Goal: Task Accomplishment & Management: Use online tool/utility

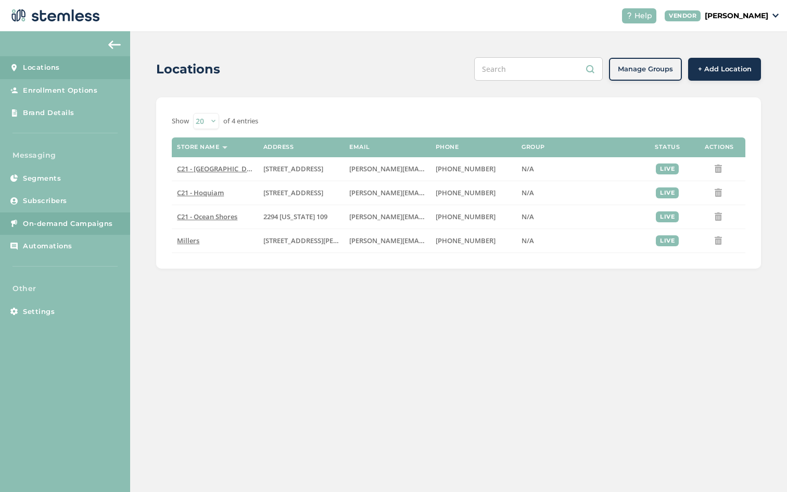
click at [94, 222] on span "On-demand Campaigns" at bounding box center [68, 224] width 90 height 10
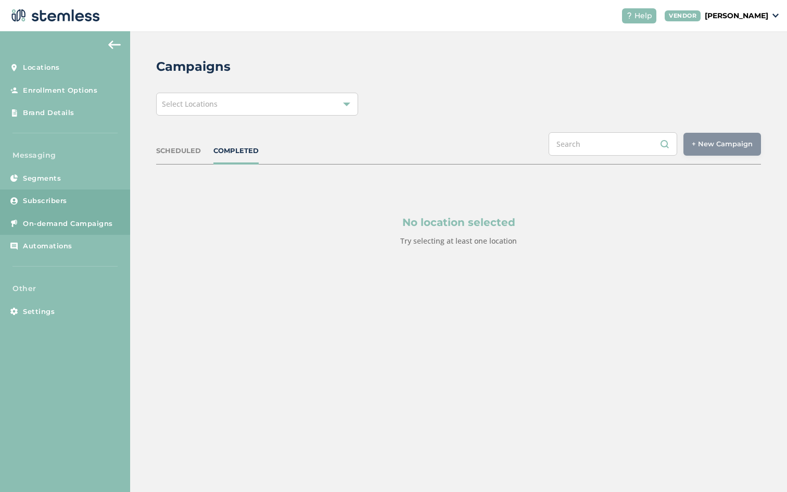
click at [82, 199] on link "Subscribers" at bounding box center [65, 201] width 130 height 23
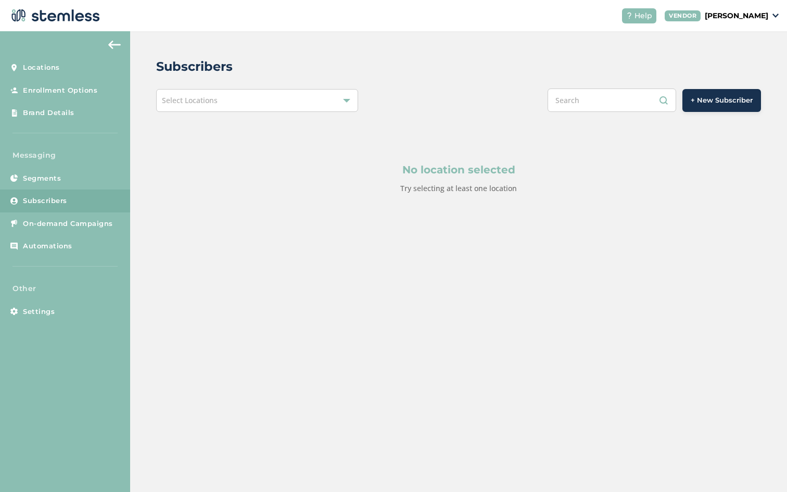
click at [216, 103] on span "Select Locations" at bounding box center [190, 100] width 56 height 10
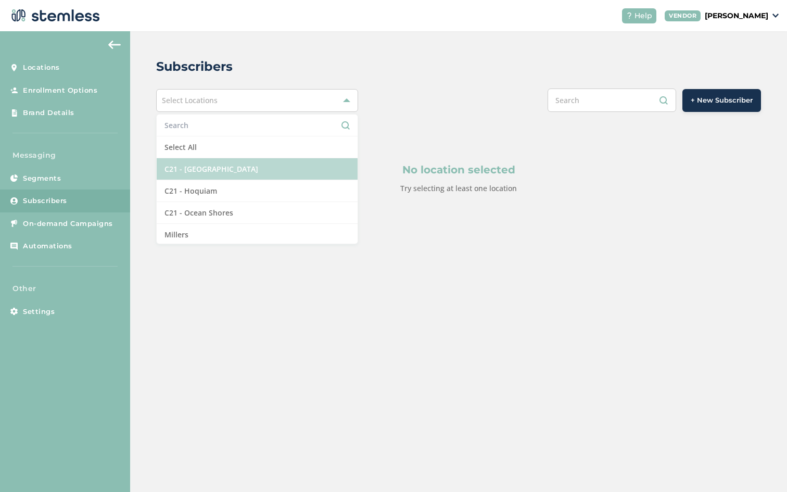
click at [207, 165] on li "C21 - [GEOGRAPHIC_DATA]" at bounding box center [257, 169] width 201 height 22
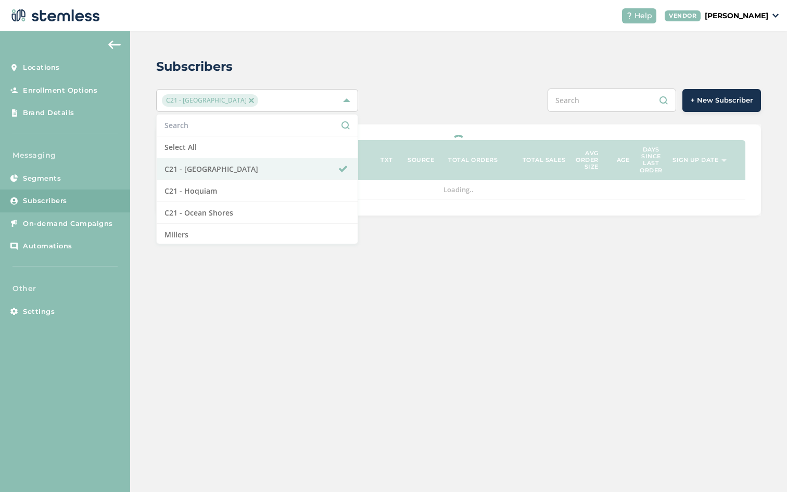
click at [360, 66] on div "Subscribers" at bounding box center [454, 66] width 597 height 19
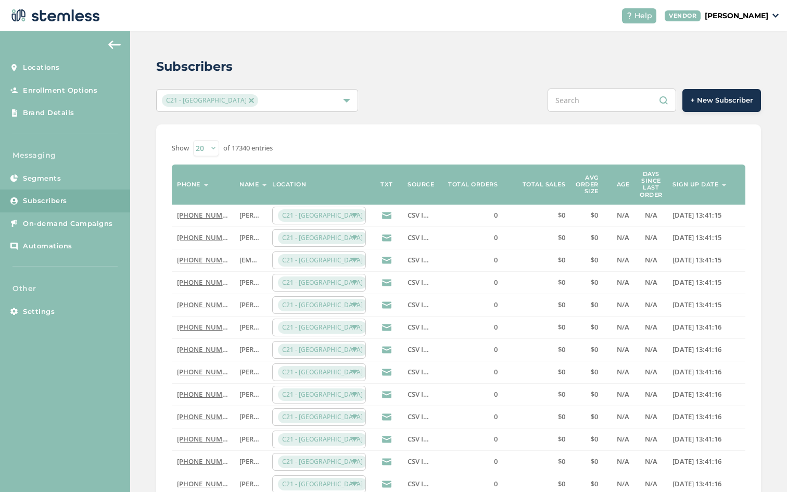
click at [708, 97] on span "+ New Subscriber" at bounding box center [722, 100] width 62 height 10
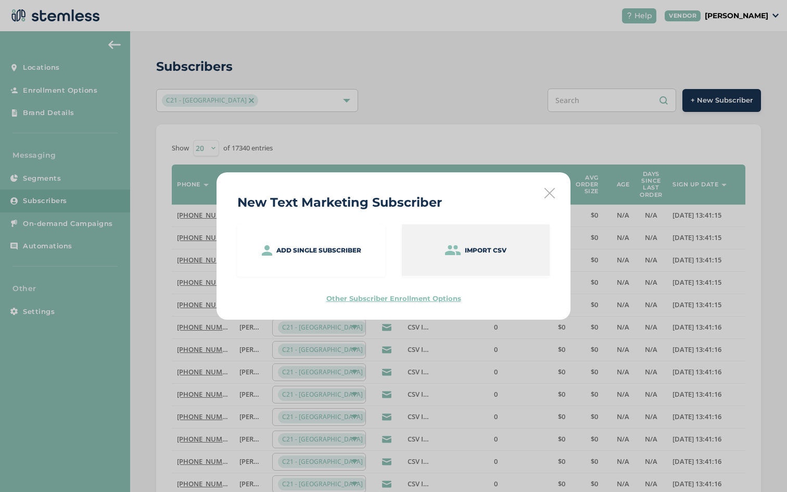
click at [458, 255] on div "Import CSV" at bounding box center [476, 250] width 148 height 52
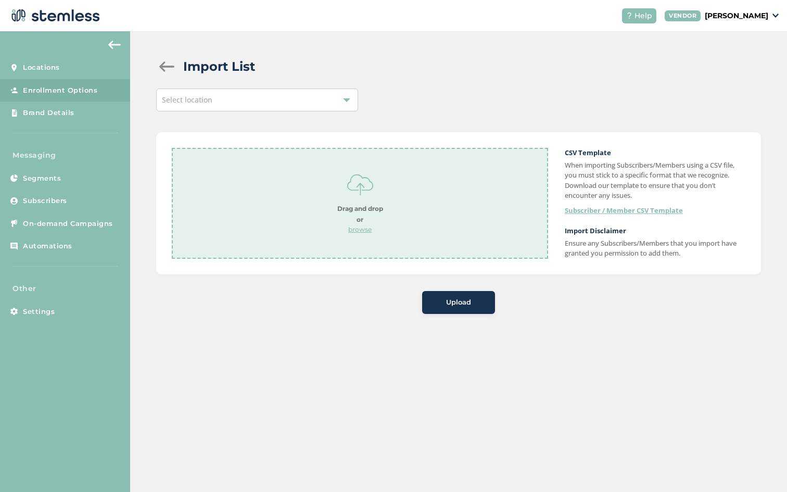
click at [371, 225] on p "browse" at bounding box center [360, 229] width 46 height 9
click at [310, 103] on div "Select location" at bounding box center [257, 100] width 202 height 23
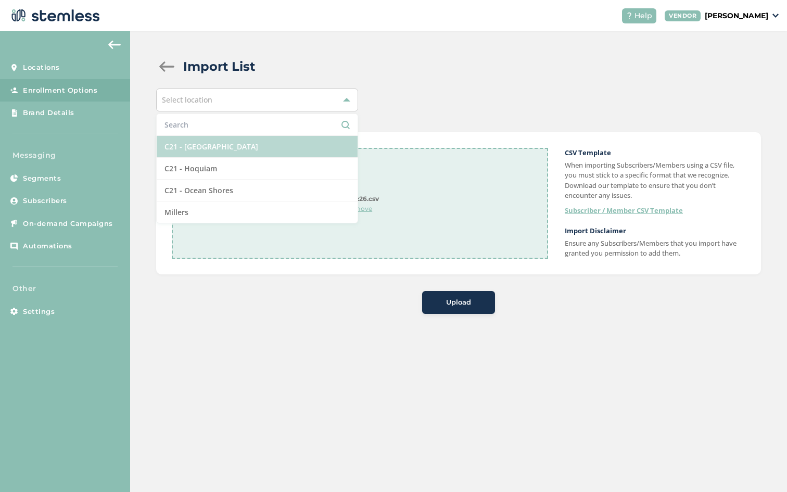
click at [294, 143] on li "C21 - [GEOGRAPHIC_DATA]" at bounding box center [257, 147] width 201 height 22
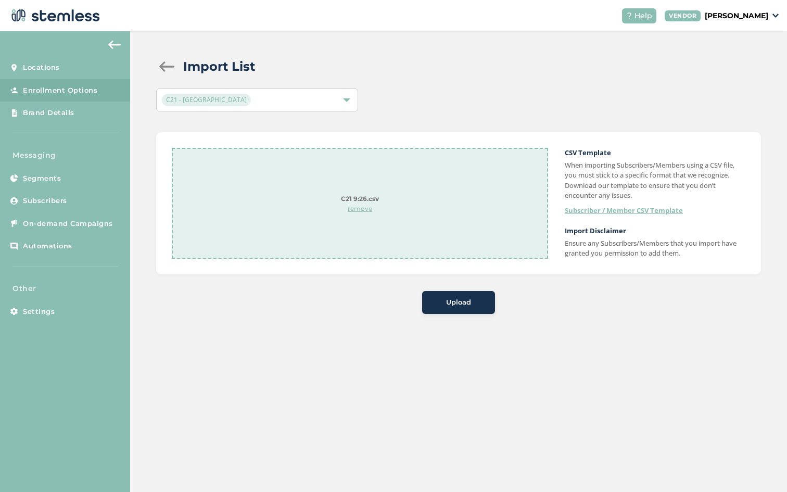
click at [463, 309] on button "Upload" at bounding box center [458, 302] width 73 height 23
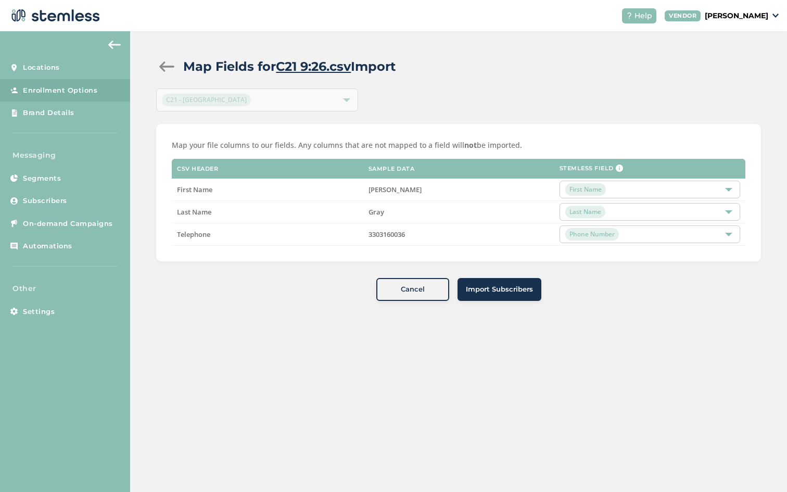
click at [490, 288] on span "Import Subscribers" at bounding box center [499, 289] width 67 height 10
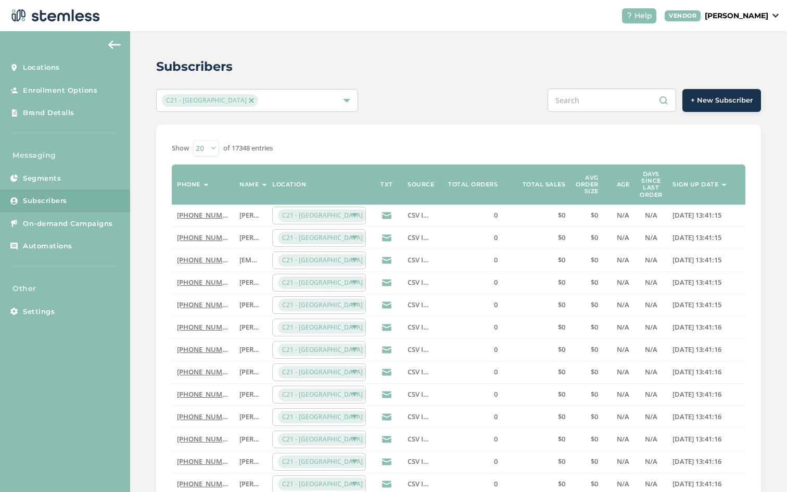
click at [249, 101] on img at bounding box center [251, 100] width 5 height 5
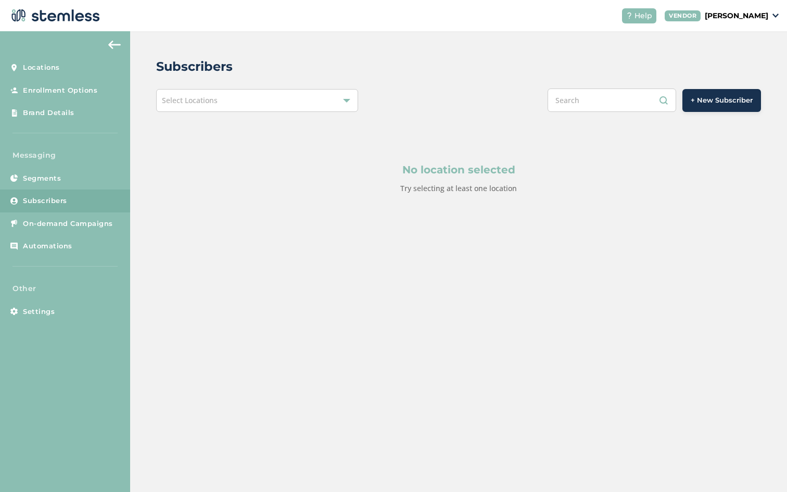
click at [244, 105] on div "Select Locations" at bounding box center [257, 100] width 202 height 23
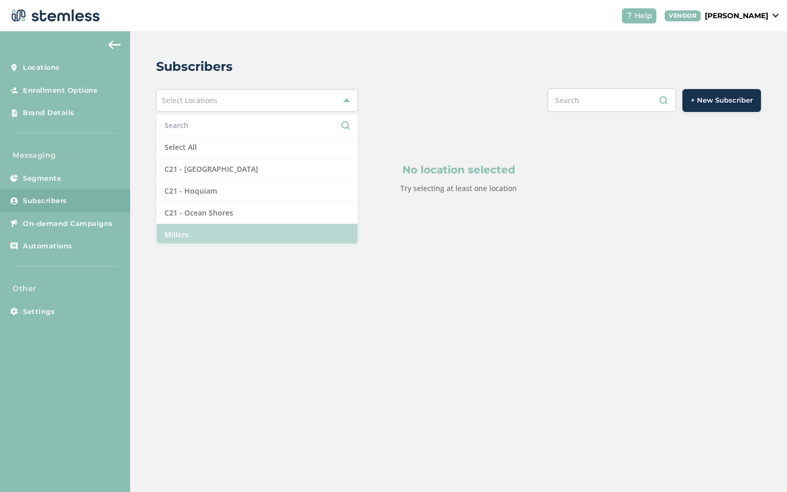
click at [224, 225] on li "Millers" at bounding box center [257, 234] width 201 height 21
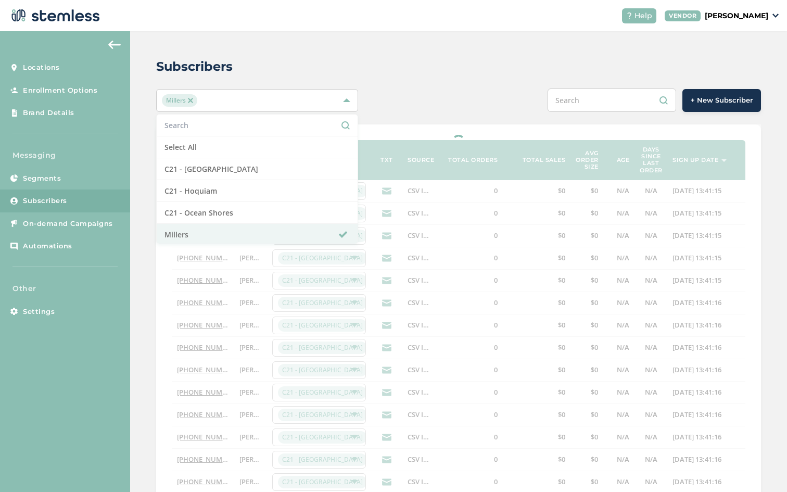
click at [473, 78] on div "Subscribers Millers Select All C21 - [GEOGRAPHIC_DATA] C21 - Hoquiam C21 - Ocea…" at bounding box center [458, 350] width 657 height 638
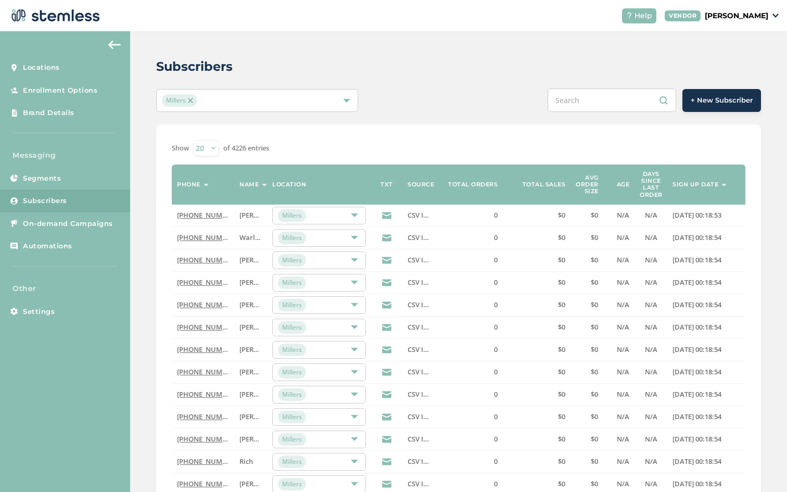
click at [722, 89] on button "+ New Subscriber" at bounding box center [722, 100] width 79 height 23
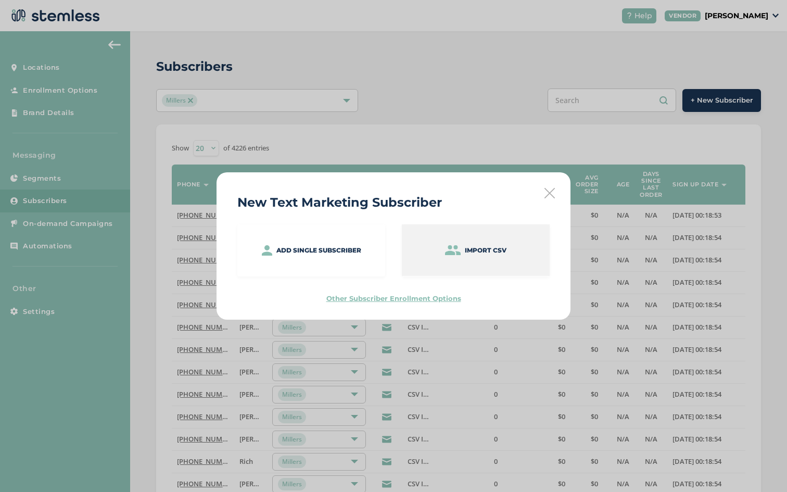
click at [457, 254] on img at bounding box center [453, 250] width 16 height 10
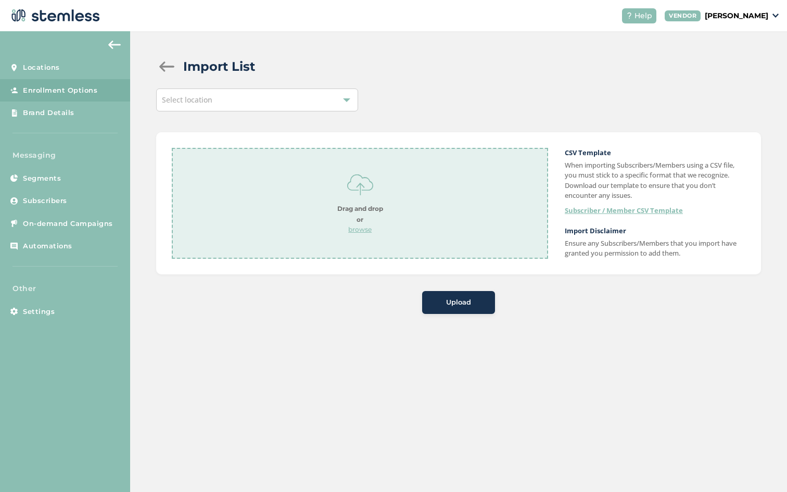
click at [370, 234] on div "Drag and drop or browse" at bounding box center [360, 203] width 377 height 111
click at [267, 104] on div "Select location" at bounding box center [257, 100] width 202 height 23
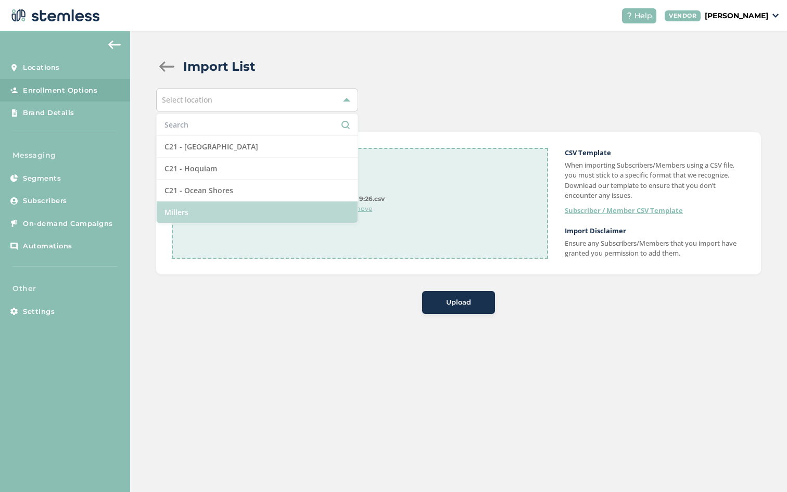
click at [249, 212] on li "Millers" at bounding box center [257, 212] width 201 height 21
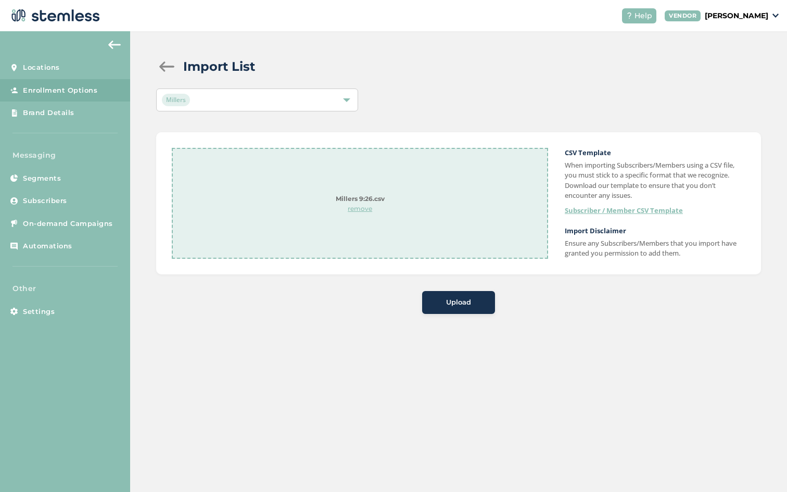
click at [470, 310] on button "Upload" at bounding box center [458, 302] width 73 height 23
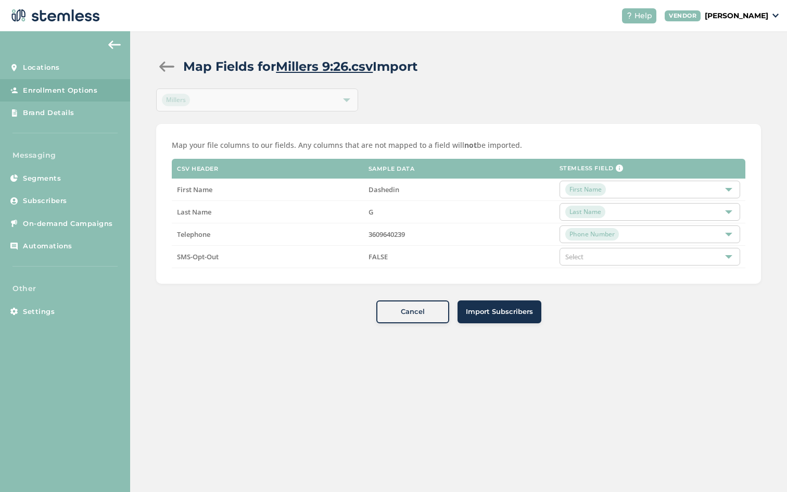
click at [470, 310] on span "Import Subscribers" at bounding box center [499, 312] width 67 height 10
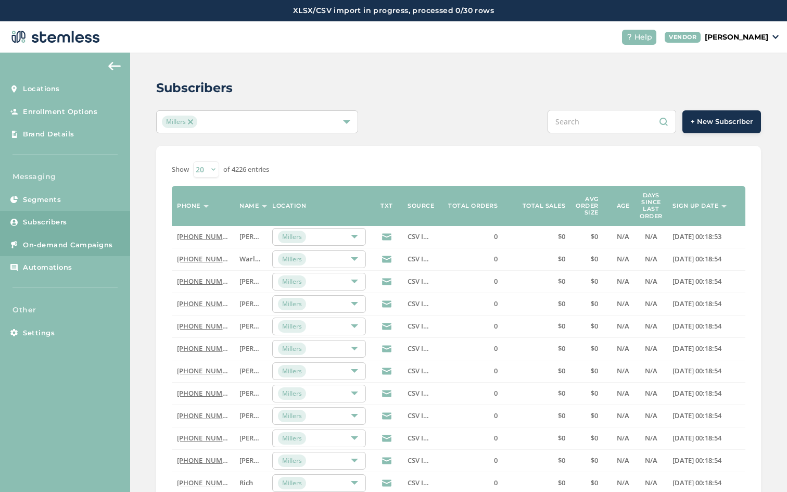
click at [101, 246] on span "On-demand Campaigns" at bounding box center [68, 245] width 90 height 10
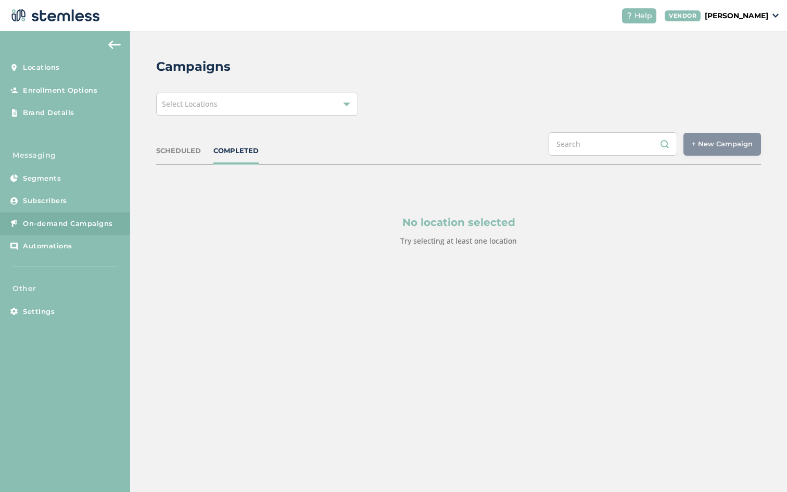
click at [258, 96] on div "Select Locations" at bounding box center [257, 104] width 202 height 23
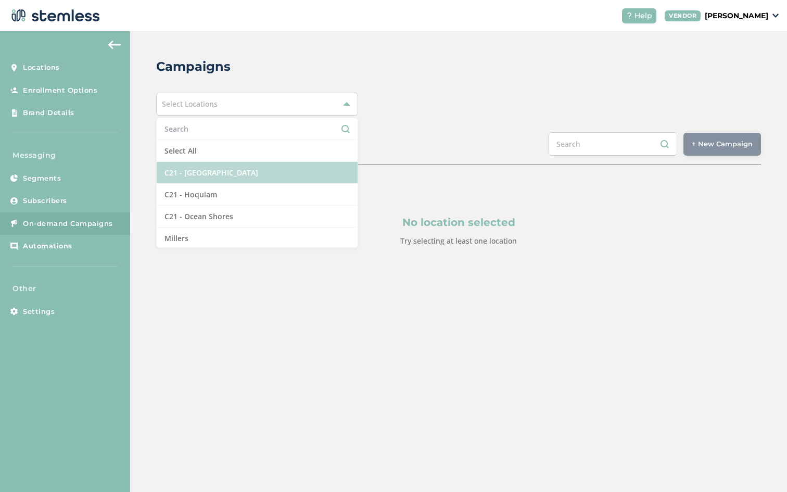
click at [227, 170] on li "C21 - [GEOGRAPHIC_DATA]" at bounding box center [257, 173] width 201 height 22
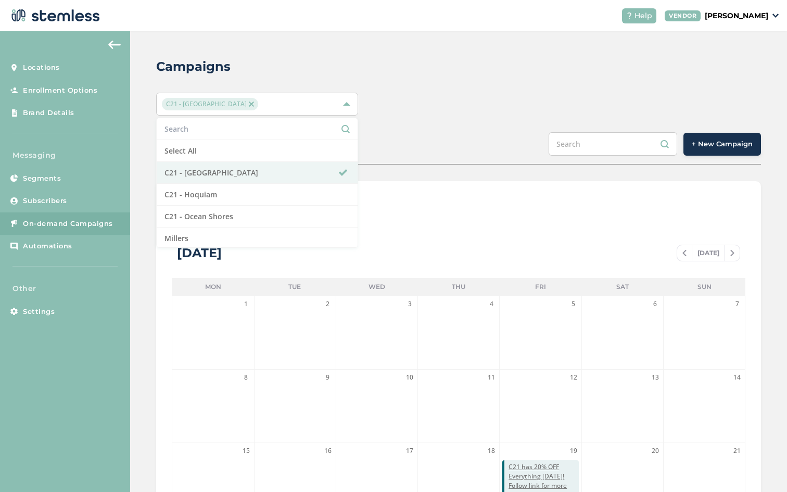
click at [713, 150] on button "+ New Campaign" at bounding box center [723, 144] width 78 height 23
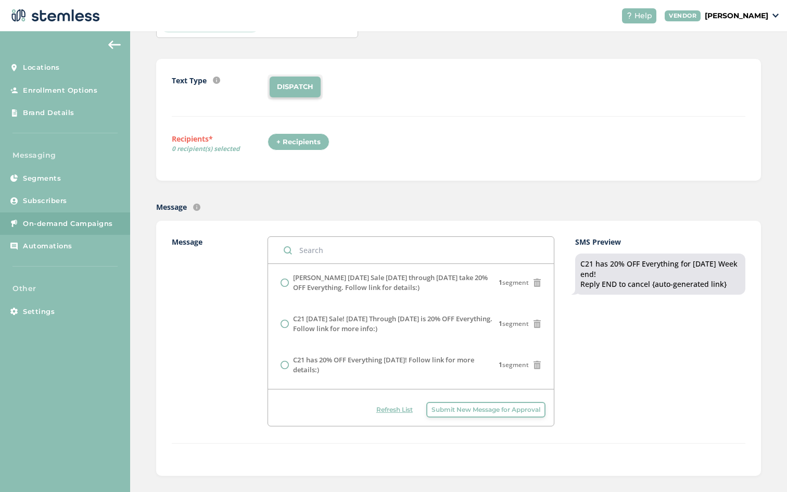
scroll to position [466, 0]
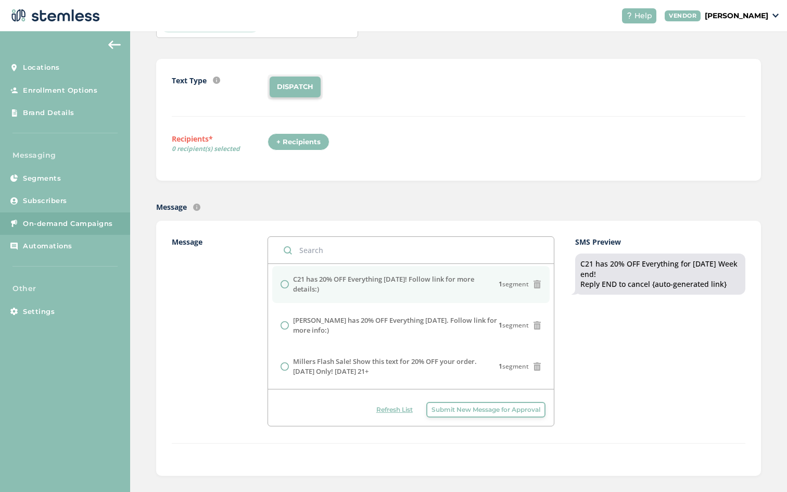
click at [283, 283] on input "radio" at bounding box center [285, 284] width 8 height 8
radio input "true"
click at [311, 137] on div "+ Recipients" at bounding box center [299, 142] width 62 height 18
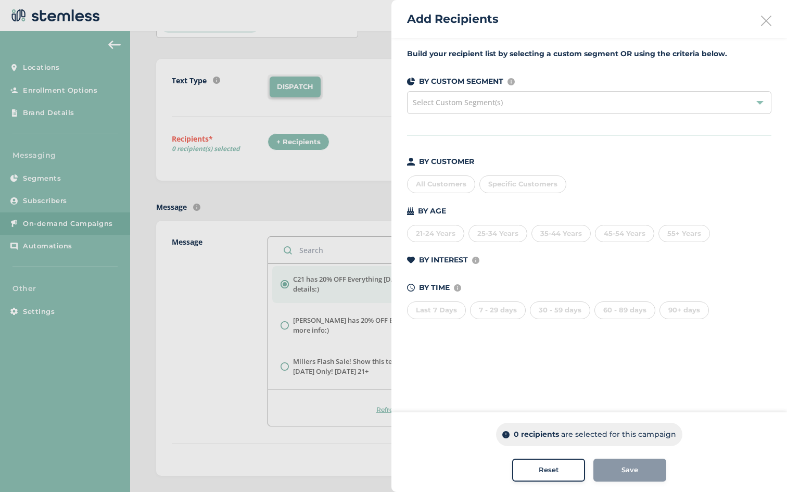
click at [436, 180] on div "All Customers" at bounding box center [441, 185] width 68 height 18
click at [616, 473] on div "Save" at bounding box center [630, 470] width 56 height 10
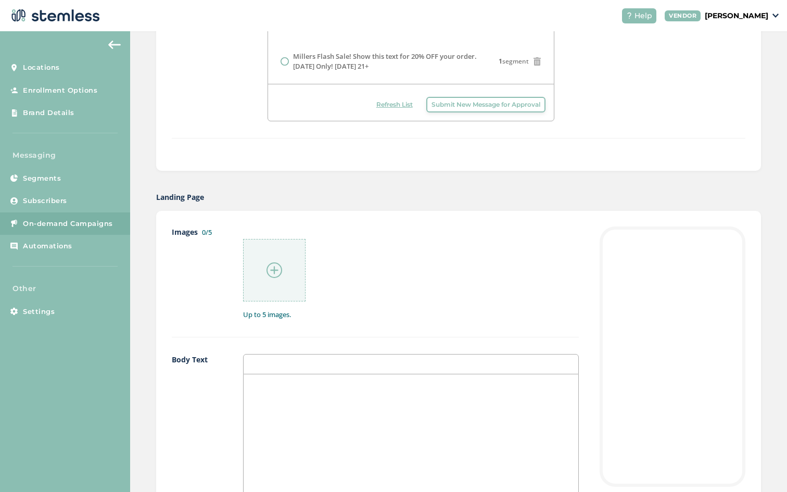
scroll to position [395, 0]
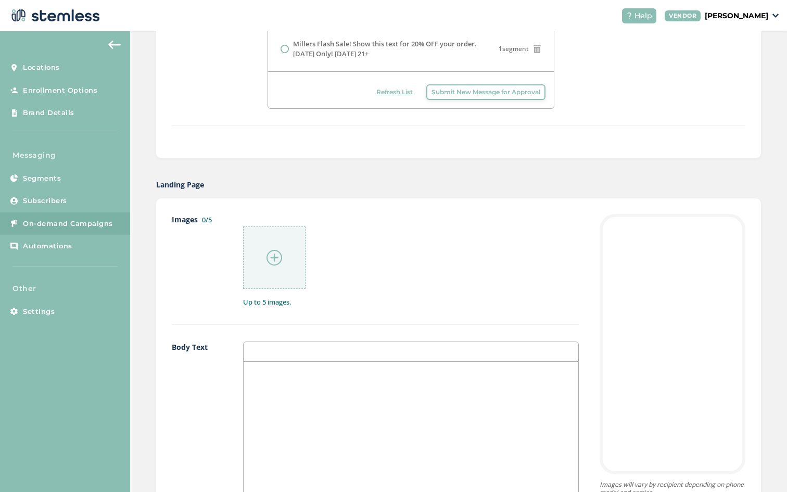
click at [274, 250] on img at bounding box center [275, 258] width 16 height 16
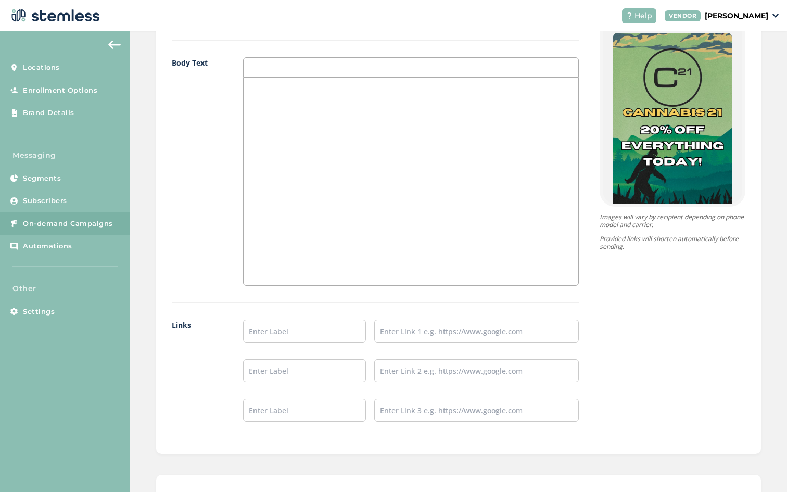
scroll to position [716, 0]
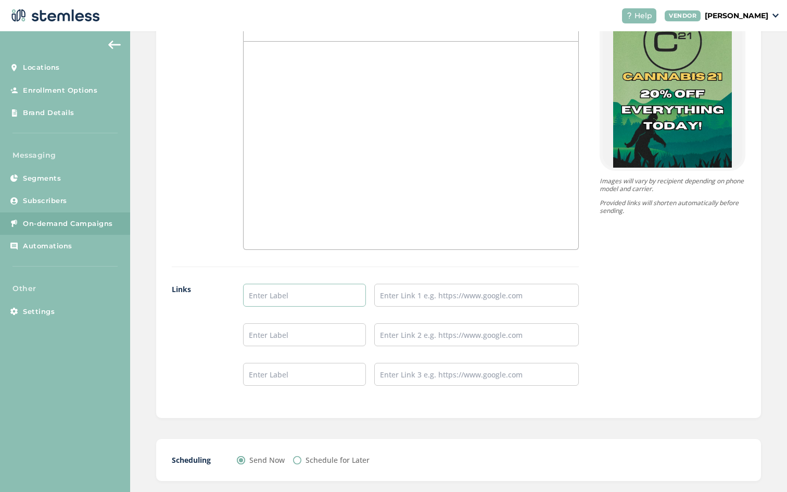
click at [279, 293] on input "text" at bounding box center [304, 295] width 123 height 23
type input "Aberdeen Menu"
click at [391, 293] on input "text" at bounding box center [476, 295] width 205 height 23
type input "[URL][DOMAIN_NAME]"
click at [298, 343] on input "text" at bounding box center [304, 334] width 123 height 23
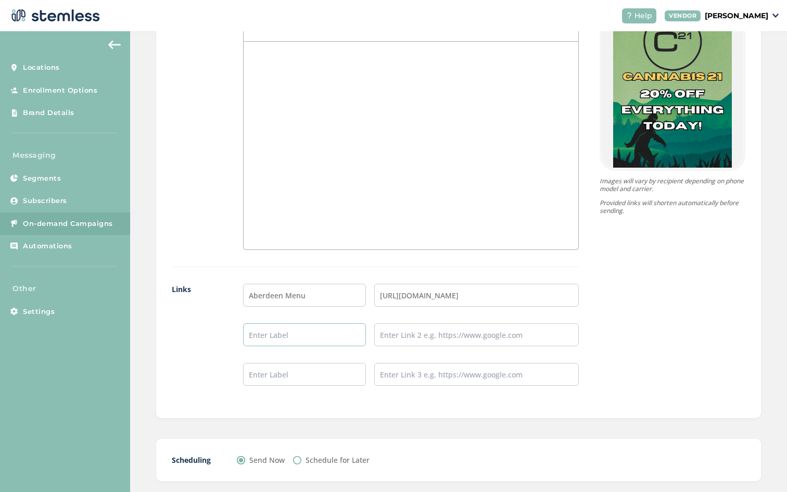
type input "Hoquiam Menu"
click at [407, 330] on input "text" at bounding box center [476, 334] width 205 height 23
type input "[URL][DOMAIN_NAME]"
click at [317, 379] on input "text" at bounding box center [304, 374] width 123 height 23
type input "Ocean Shores Menu"
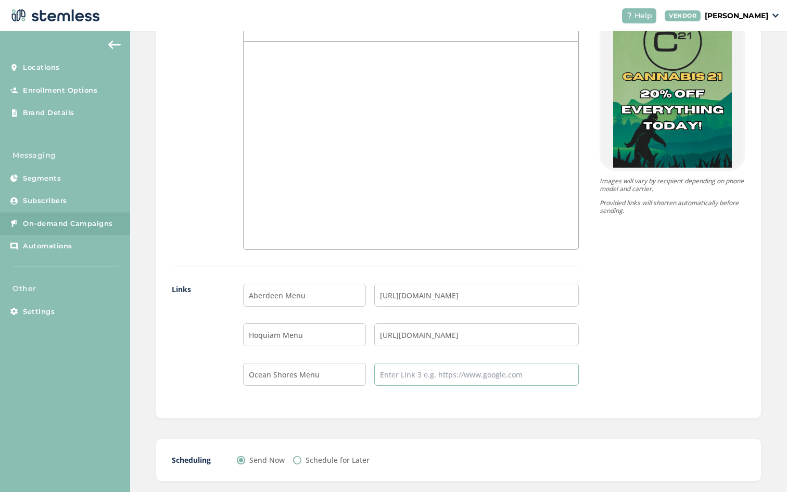
click at [411, 372] on input "text" at bounding box center [476, 374] width 205 height 23
type input "[URL][DOMAIN_NAME]"
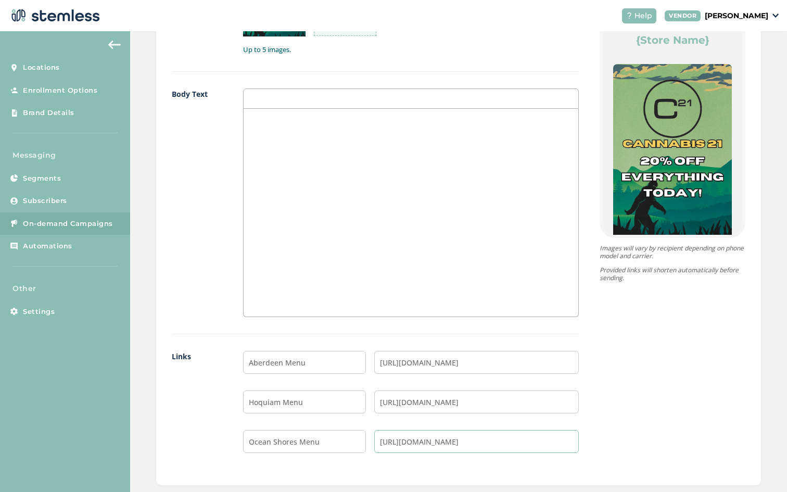
scroll to position [770, 0]
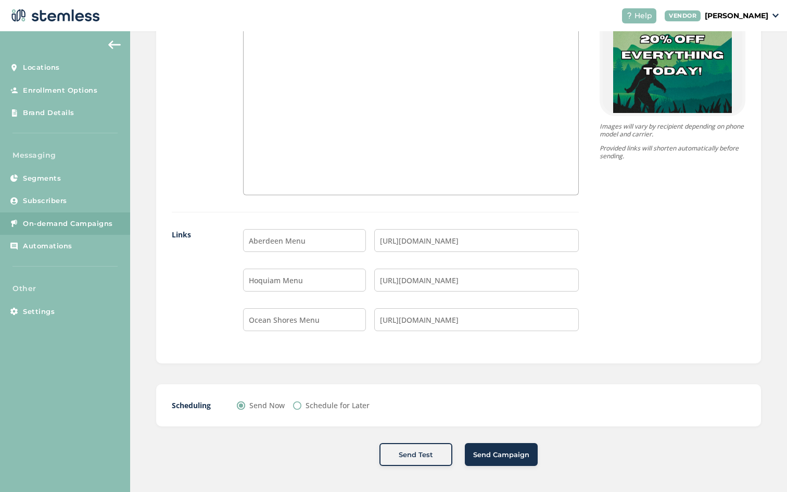
click at [519, 457] on span "Send Campaign" at bounding box center [501, 455] width 56 height 10
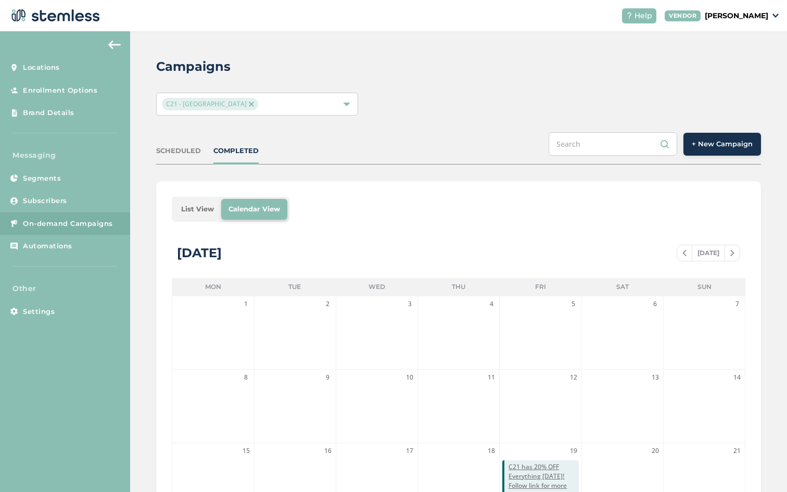
click at [726, 153] on button "+ New Campaign" at bounding box center [723, 144] width 78 height 23
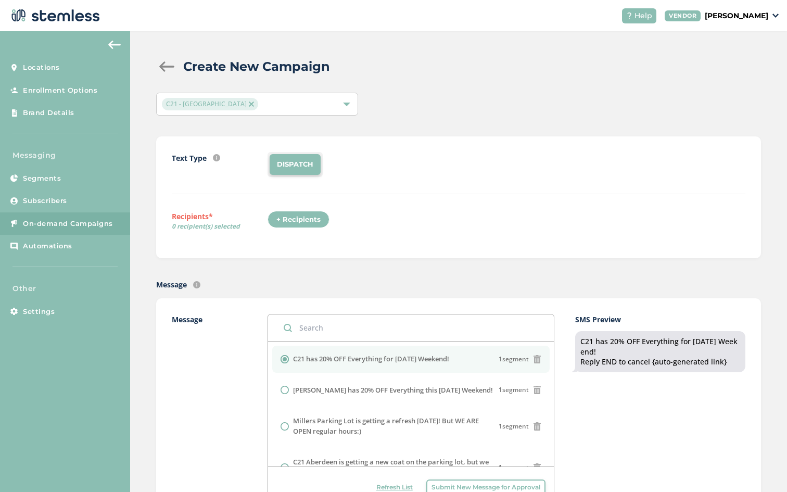
click at [249, 104] on img at bounding box center [251, 104] width 5 height 5
click at [248, 103] on div "Select Locations" at bounding box center [257, 104] width 202 height 23
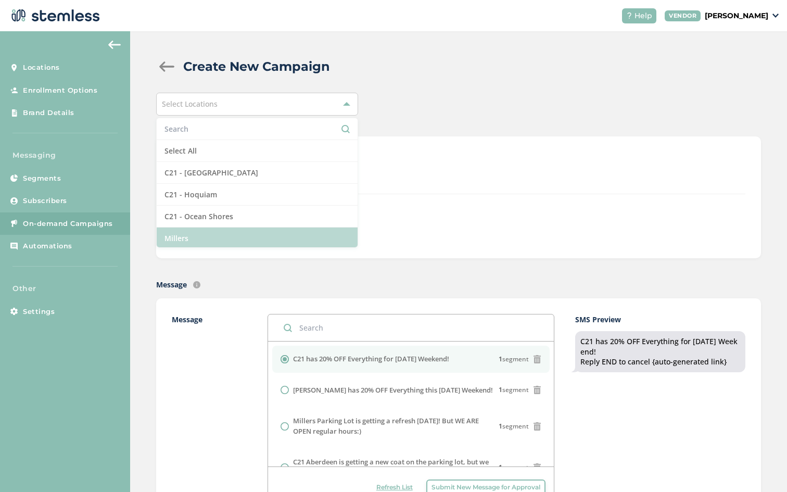
click at [214, 245] on li "Millers" at bounding box center [257, 238] width 201 height 21
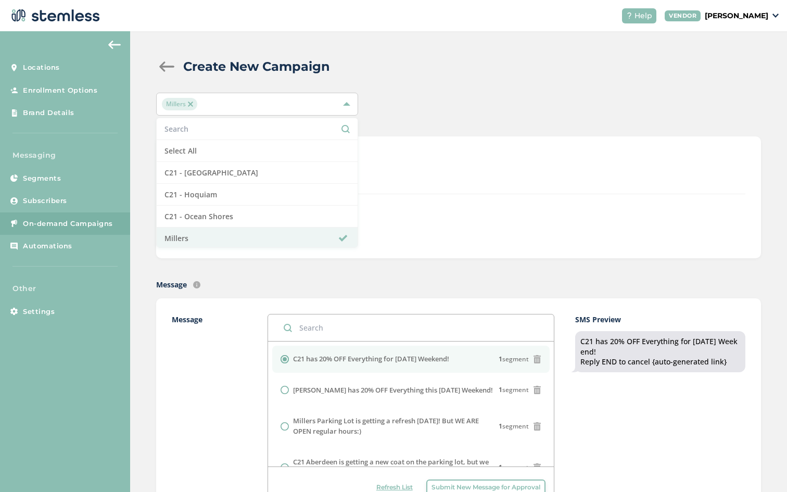
click at [453, 186] on div "Text Type SMS : A cost effective way to reach your customers. Send a intro text…" at bounding box center [459, 173] width 574 height 42
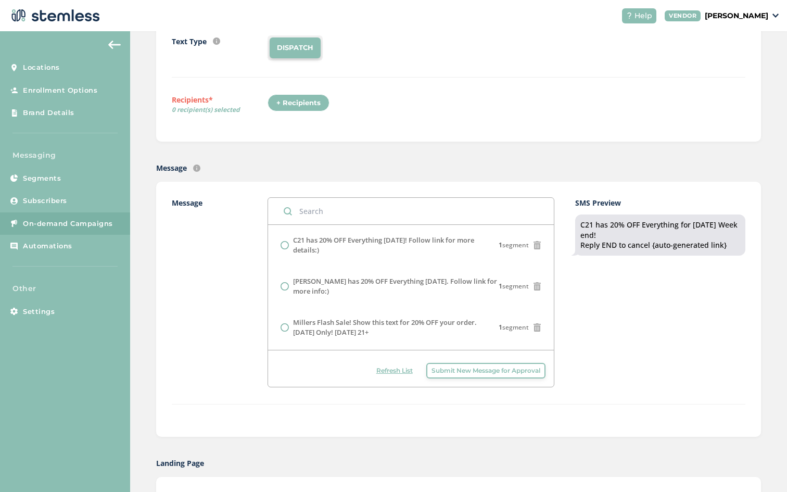
scroll to position [119, 0]
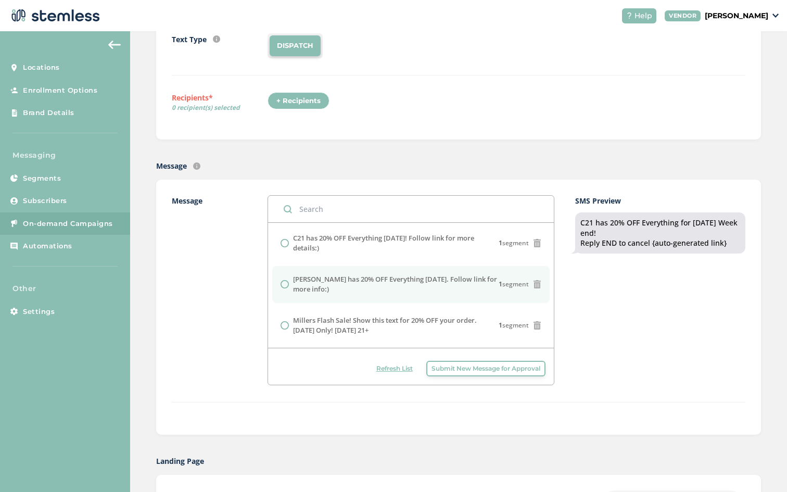
click at [358, 293] on label "[PERSON_NAME] has 20% OFF Everything [DATE]. Follow link for more info:)" at bounding box center [396, 284] width 206 height 20
radio input "false"
radio input "true"
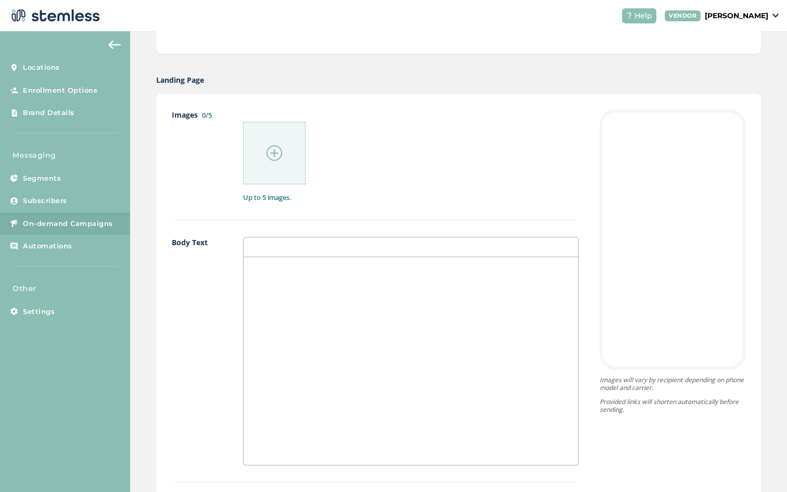
scroll to position [511, 0]
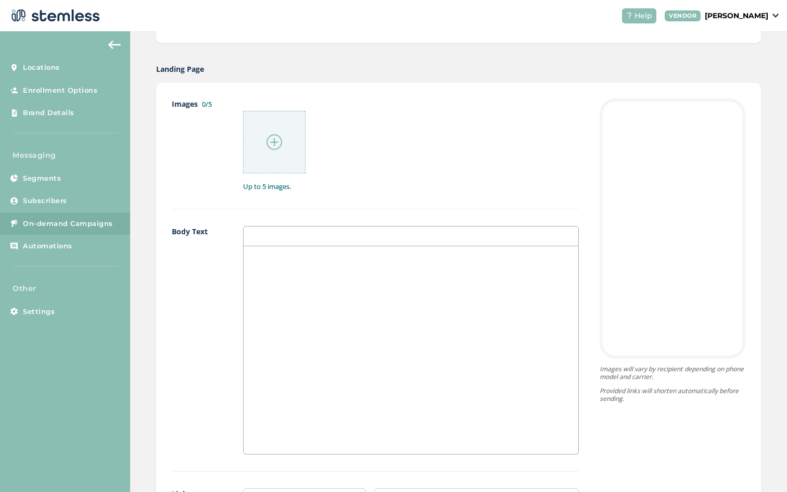
click at [278, 146] on img at bounding box center [275, 142] width 16 height 16
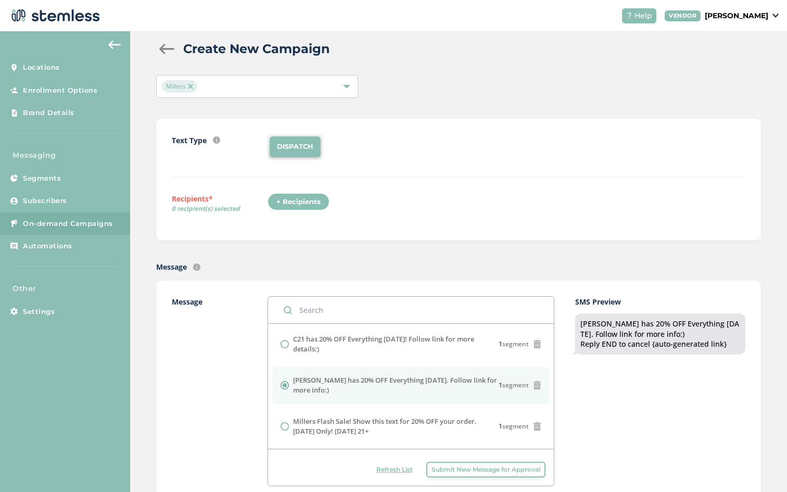
scroll to position [0, 0]
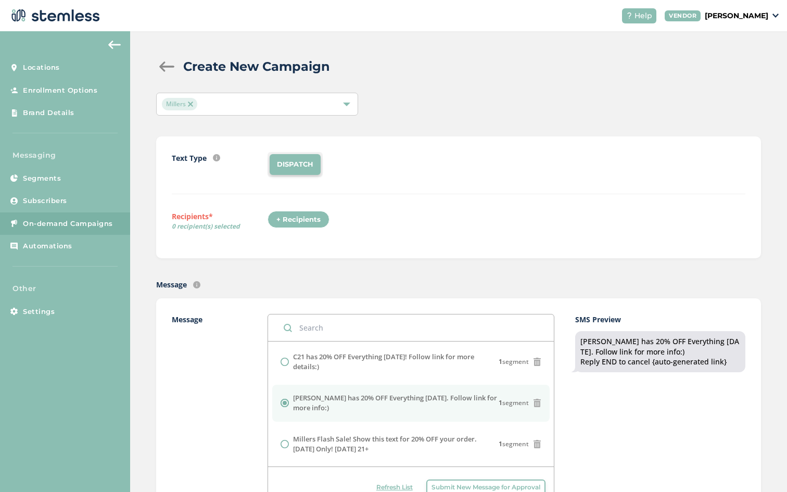
click at [305, 211] on div "+ Recipients" at bounding box center [299, 220] width 62 height 18
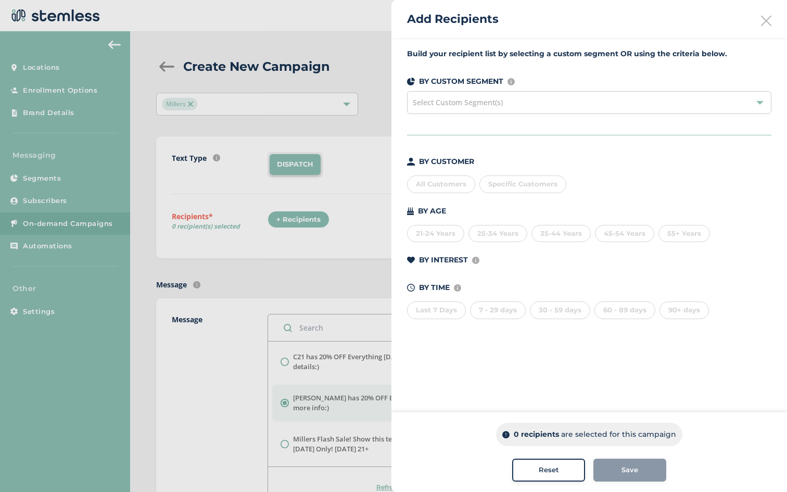
click at [438, 182] on div "All Customers" at bounding box center [441, 185] width 68 height 18
click at [622, 474] on span "Save" at bounding box center [630, 470] width 17 height 10
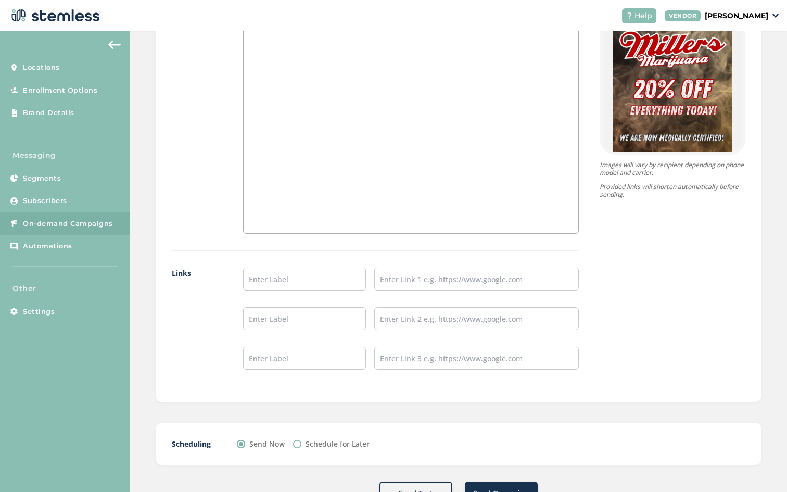
scroll to position [770, 0]
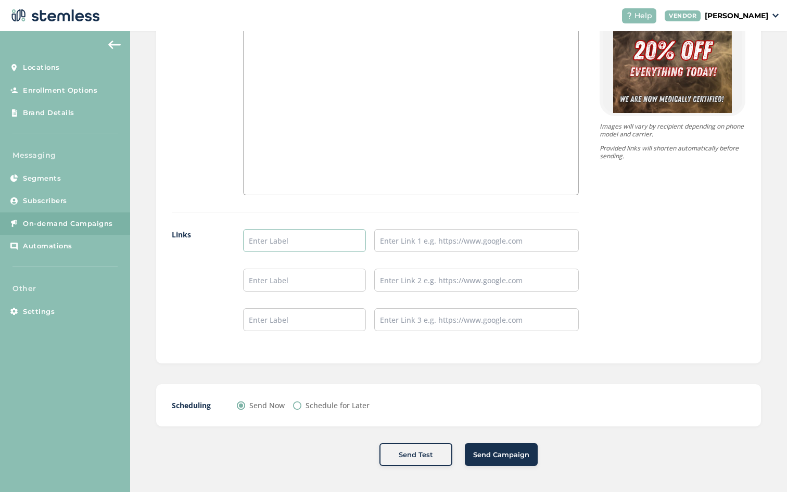
click at [331, 241] on input "text" at bounding box center [304, 240] width 123 height 23
type input "Menu/Pre Order"
click at [403, 244] on input "text" at bounding box center [476, 240] width 205 height 23
type input "[URL][DOMAIN_NAME]"
click at [519, 458] on span "Send Campaign" at bounding box center [501, 455] width 56 height 10
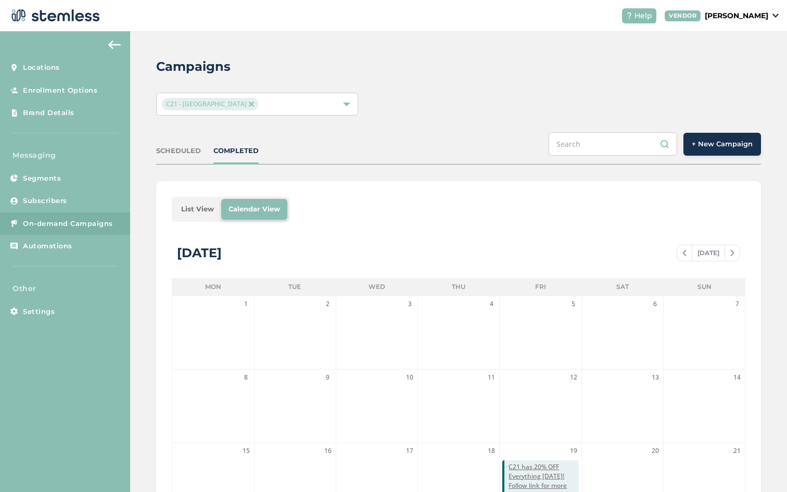
click at [253, 105] on div "C21 - [GEOGRAPHIC_DATA]" at bounding box center [252, 104] width 180 height 12
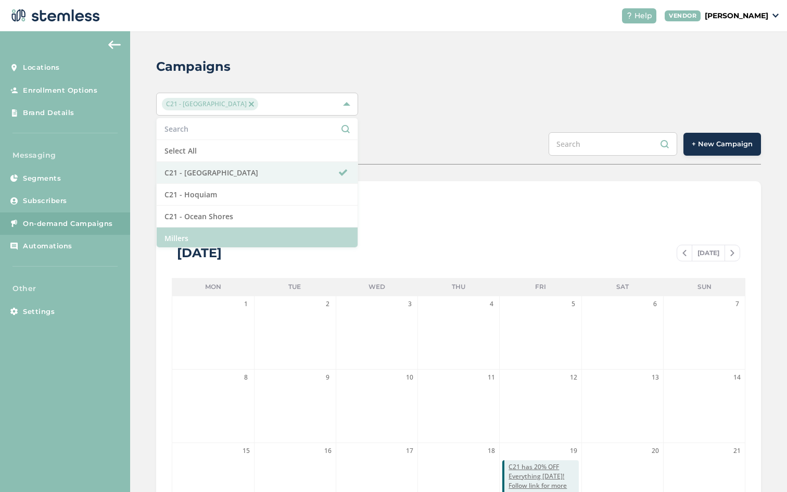
click at [218, 237] on li "Millers" at bounding box center [257, 238] width 201 height 21
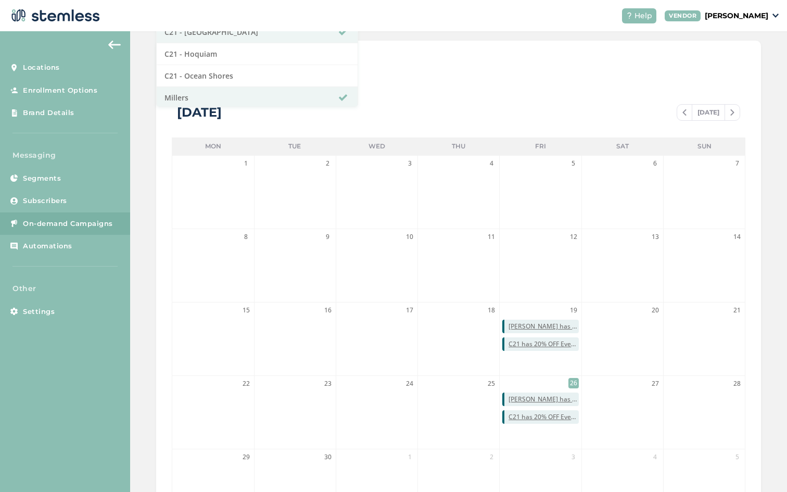
scroll to position [212, 0]
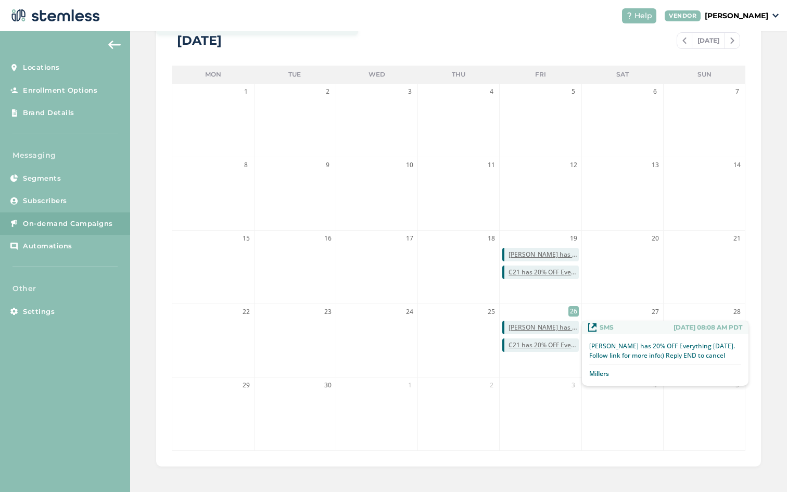
click at [558, 331] on span "[PERSON_NAME] has 20% OFF Everything [DATE]. Follow link for more info:) Reply …" at bounding box center [544, 327] width 70 height 9
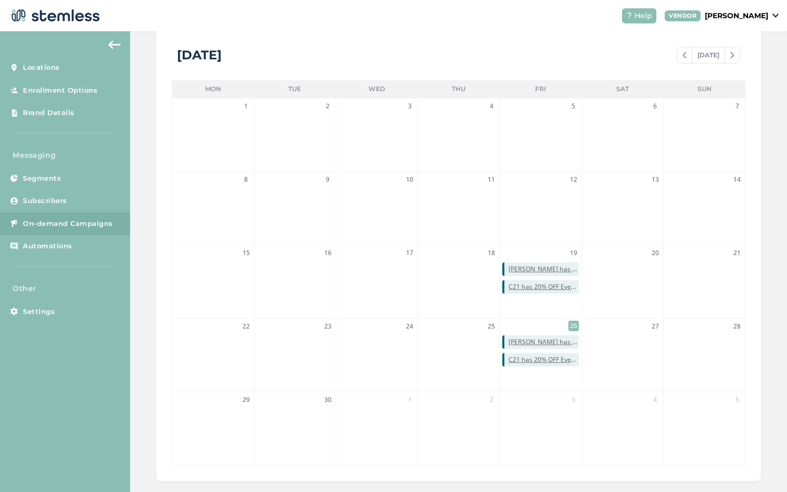
scroll to position [212, 0]
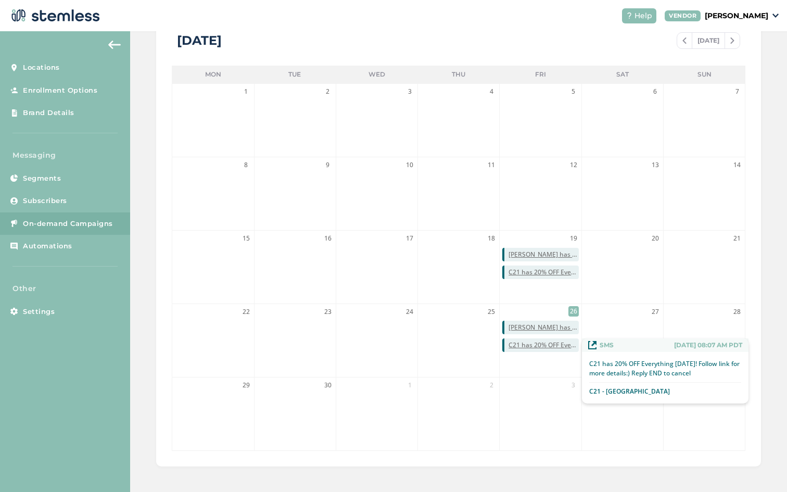
click at [548, 347] on span "C21 has 20% OFF Everything [DATE]! Follow link for more details:) Reply END to …" at bounding box center [544, 345] width 70 height 9
